Goal: Information Seeking & Learning: Find specific fact

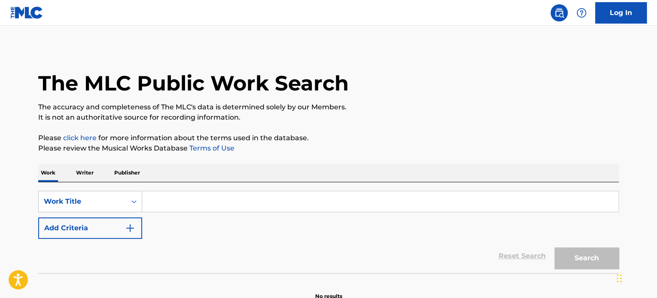
click at [209, 210] on input "Search Form" at bounding box center [380, 201] width 476 height 21
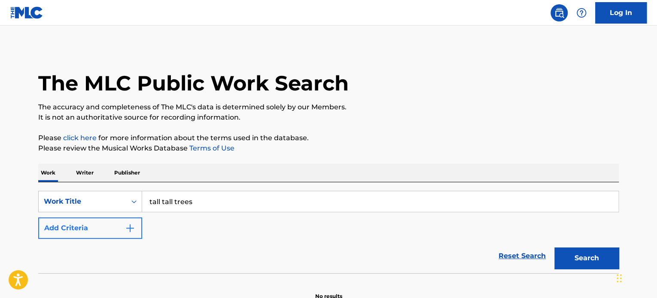
type input "tall tall trees"
click at [89, 230] on button "Add Criteria" at bounding box center [90, 228] width 104 height 21
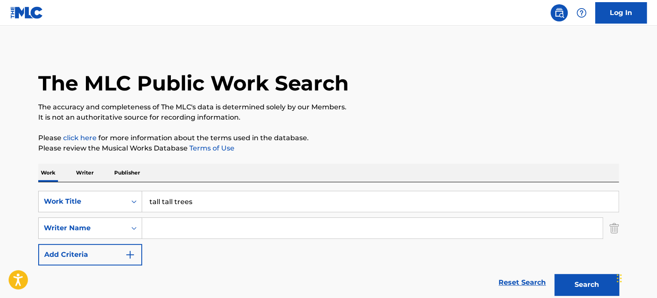
click at [184, 231] on input "Search Form" at bounding box center [372, 228] width 460 height 21
type input "jones"
click at [554, 274] on button "Search" at bounding box center [586, 284] width 64 height 21
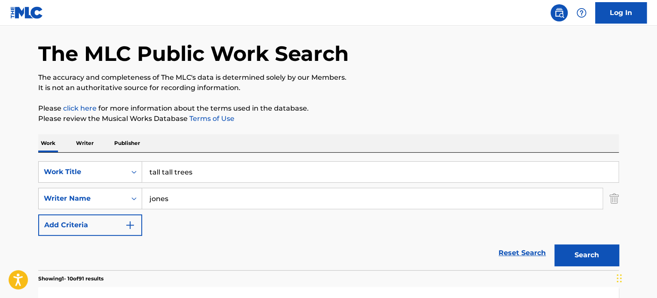
scroll to position [172, 0]
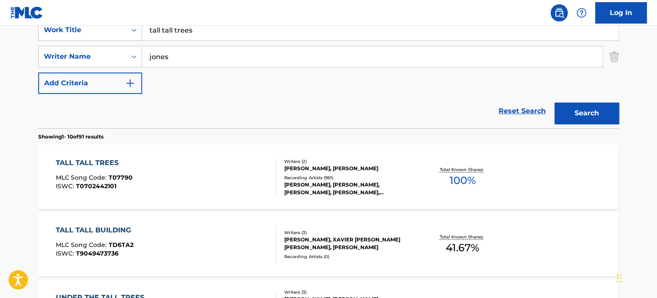
click at [402, 157] on div "TALL TALL TREES MLC Song Code : T07790 ISWC : T0702442101 Writers ( 2 ) GEORGE …" at bounding box center [328, 177] width 580 height 64
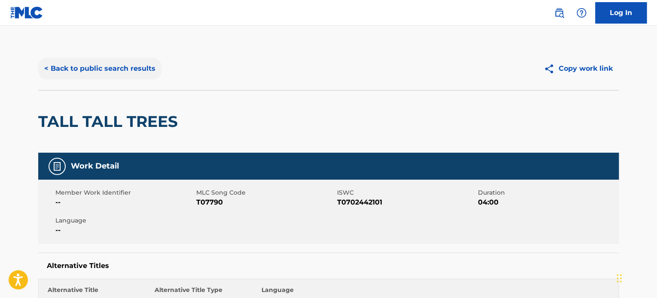
click at [109, 73] on button "< Back to public search results" at bounding box center [99, 68] width 123 height 21
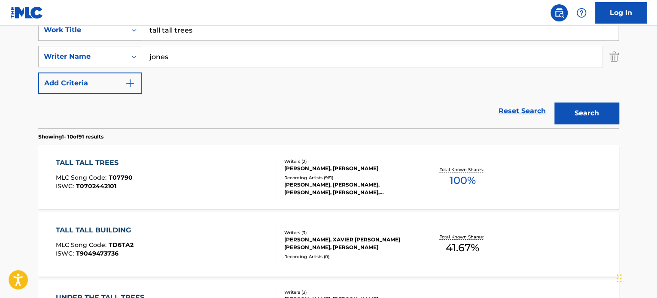
scroll to position [129, 0]
